Goal: Task Accomplishment & Management: Use online tool/utility

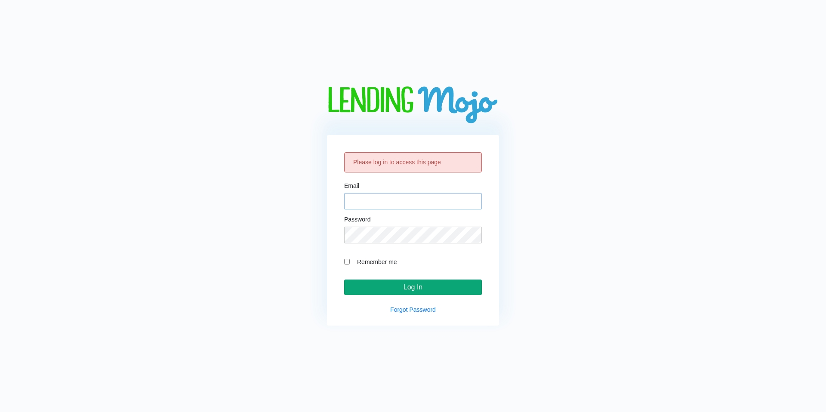
type input "[EMAIL_ADDRESS][DOMAIN_NAME]"
click at [438, 286] on input "Log In" at bounding box center [413, 287] width 138 height 15
